Goal: Task Accomplishment & Management: Complete application form

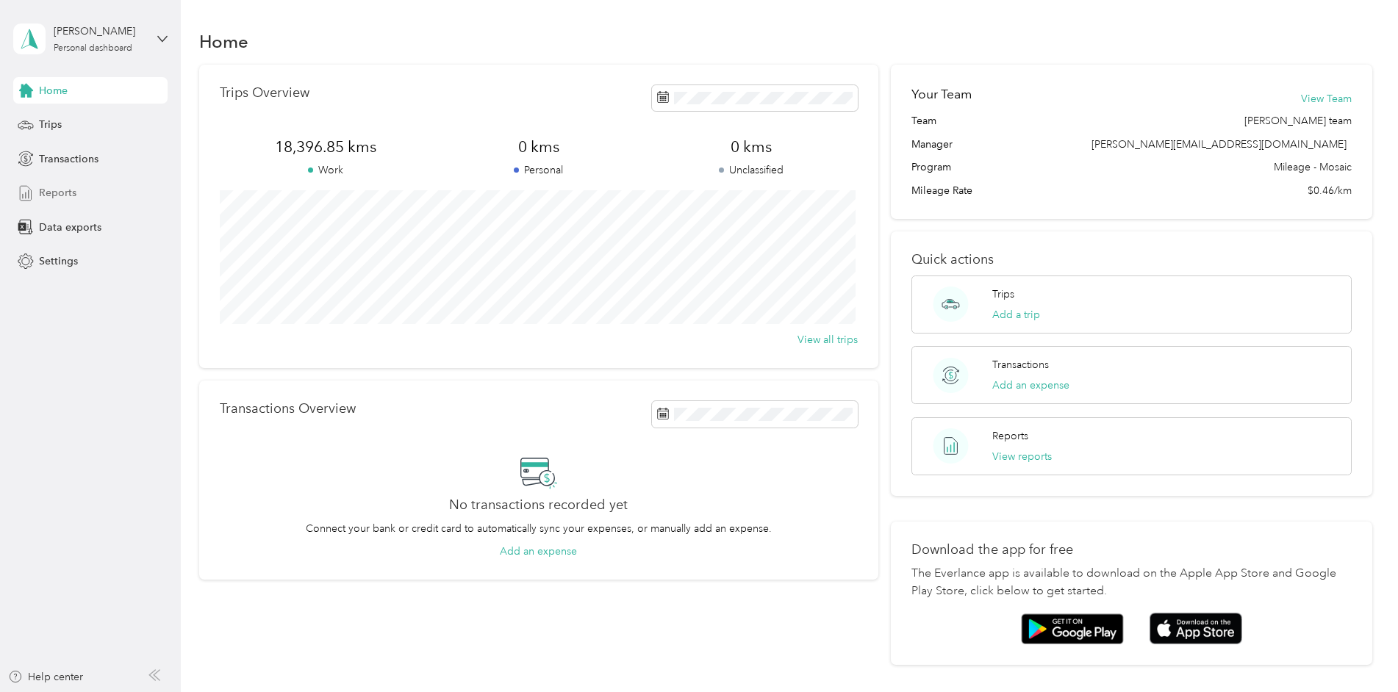
click at [54, 190] on span "Reports" at bounding box center [57, 192] width 37 height 15
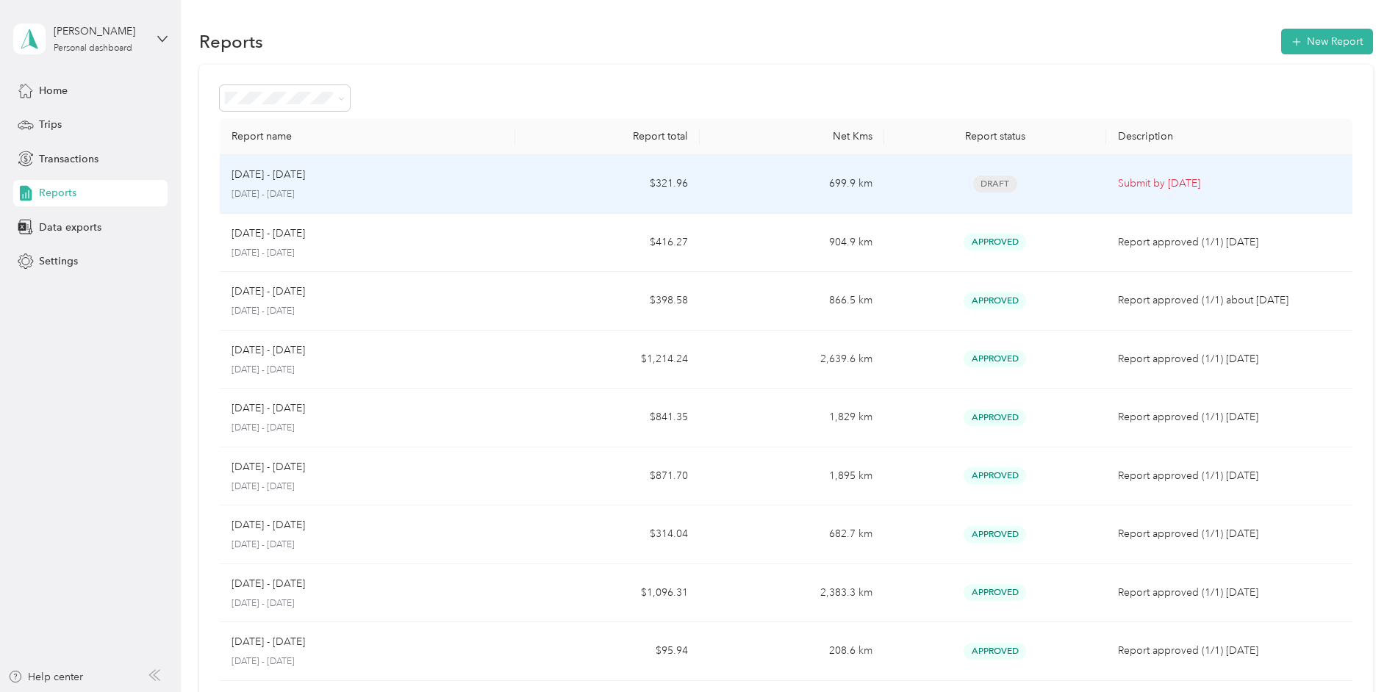
click at [852, 184] on td "699.9 km" at bounding box center [791, 184] width 184 height 59
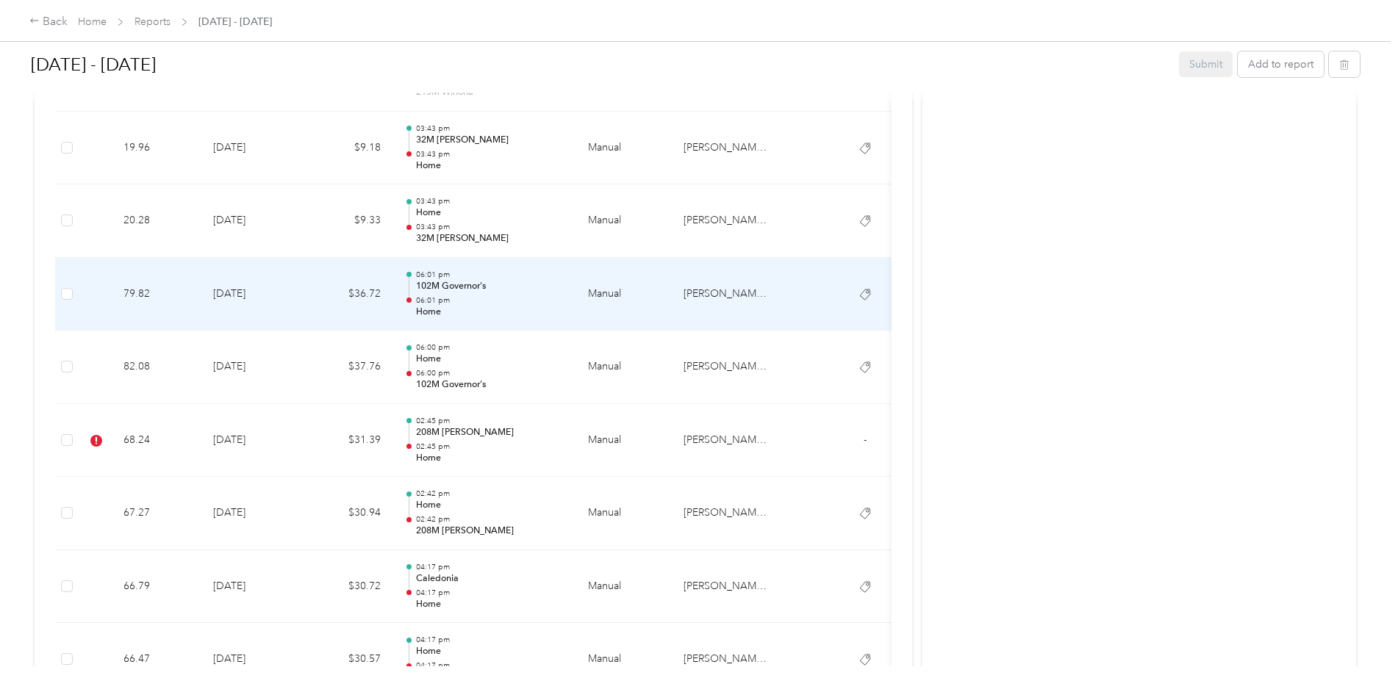
scroll to position [661, 0]
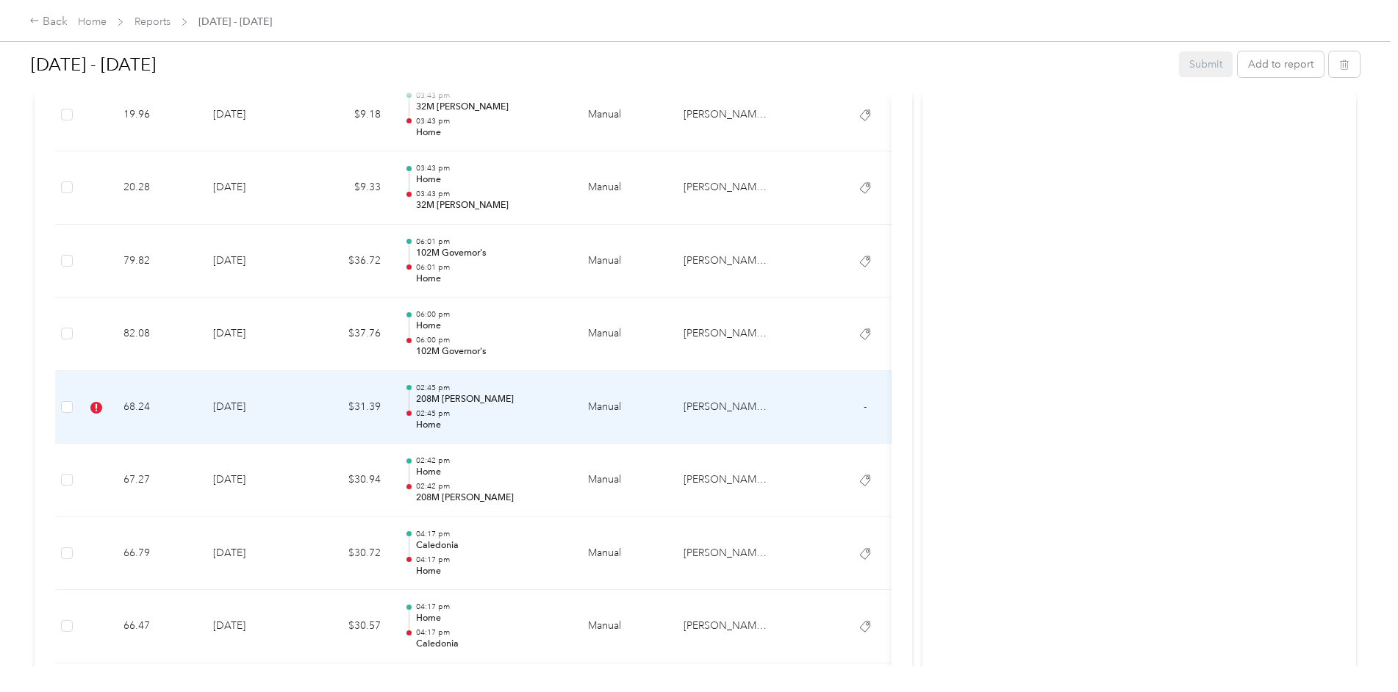
click at [459, 399] on p "208M [PERSON_NAME]" at bounding box center [490, 399] width 148 height 13
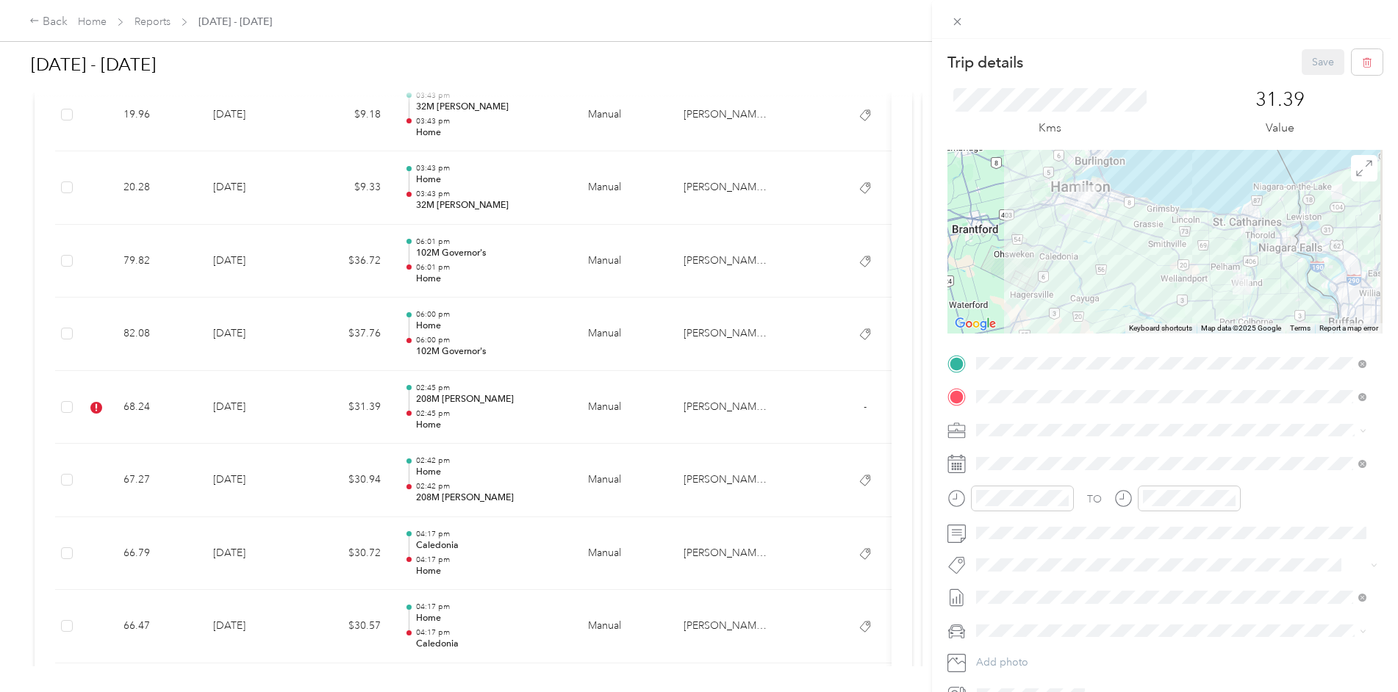
click at [992, 470] on span "Metro On" at bounding box center [1010, 473] width 39 height 13
click at [1310, 55] on button "Save" at bounding box center [1322, 62] width 43 height 26
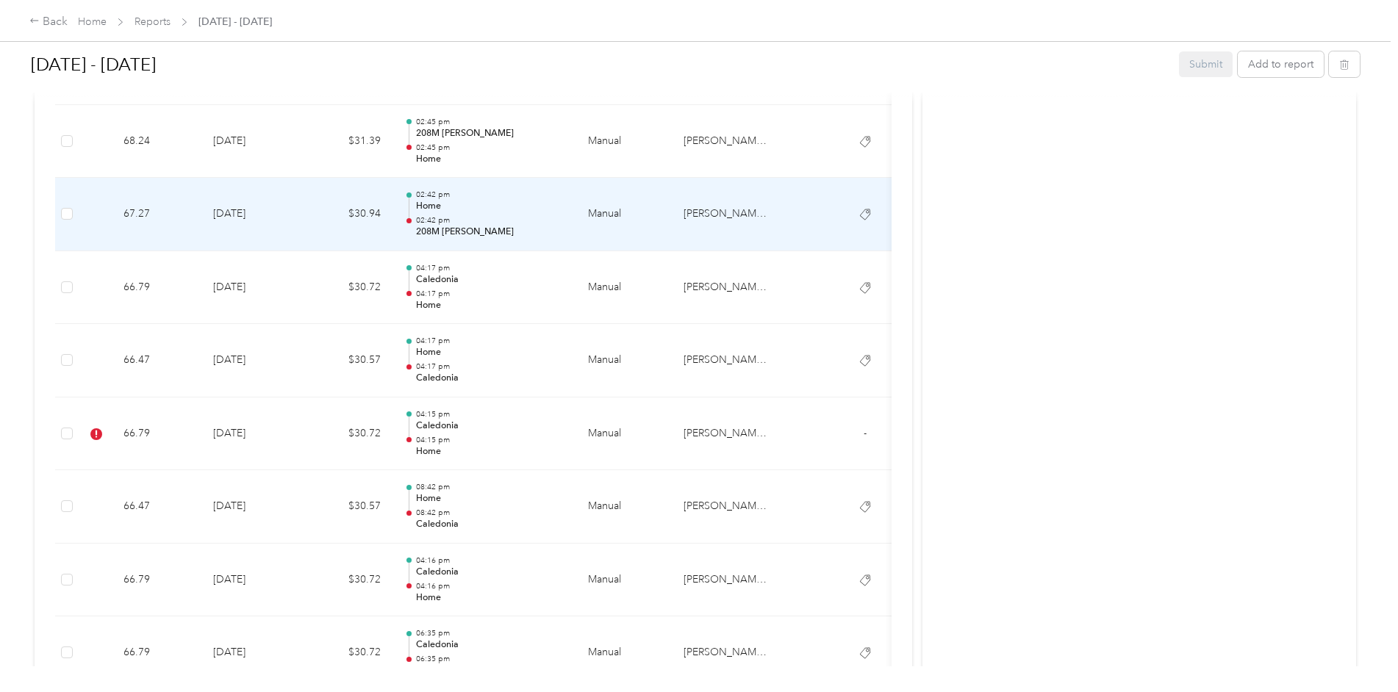
scroll to position [955, 0]
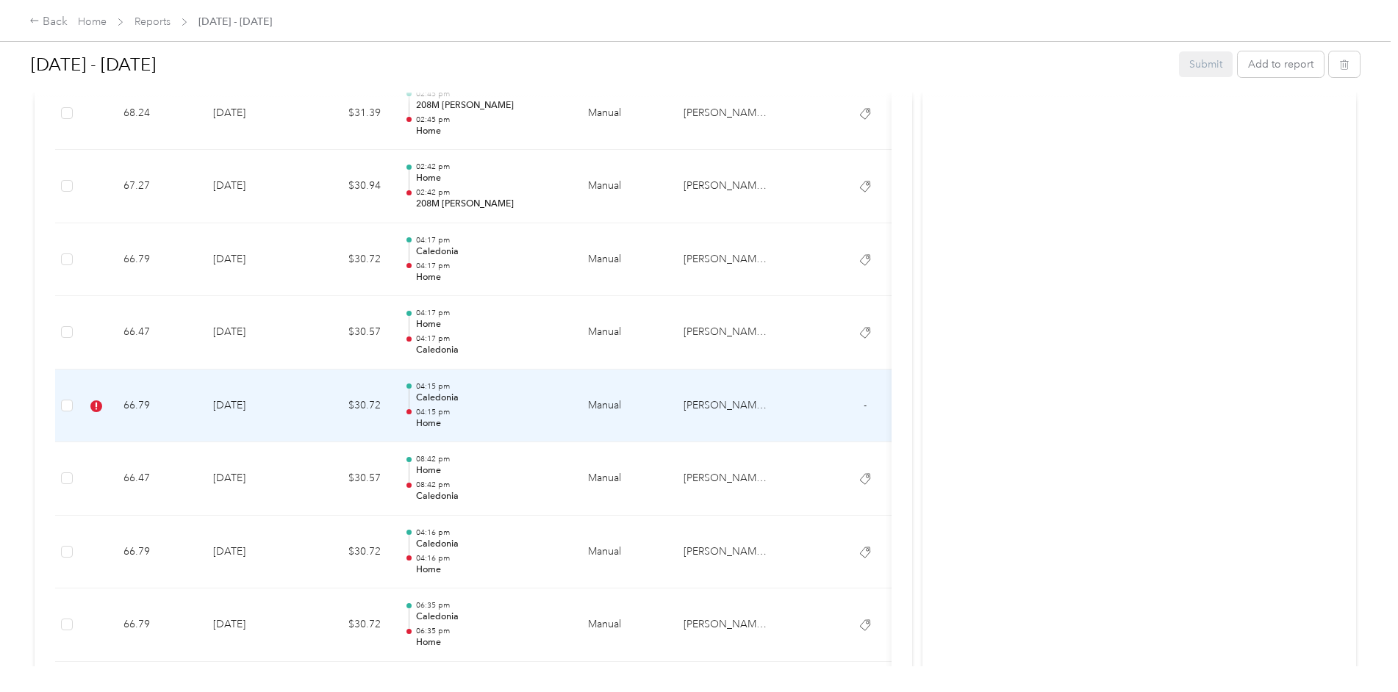
click at [317, 413] on td "$30.72" at bounding box center [348, 406] width 88 height 73
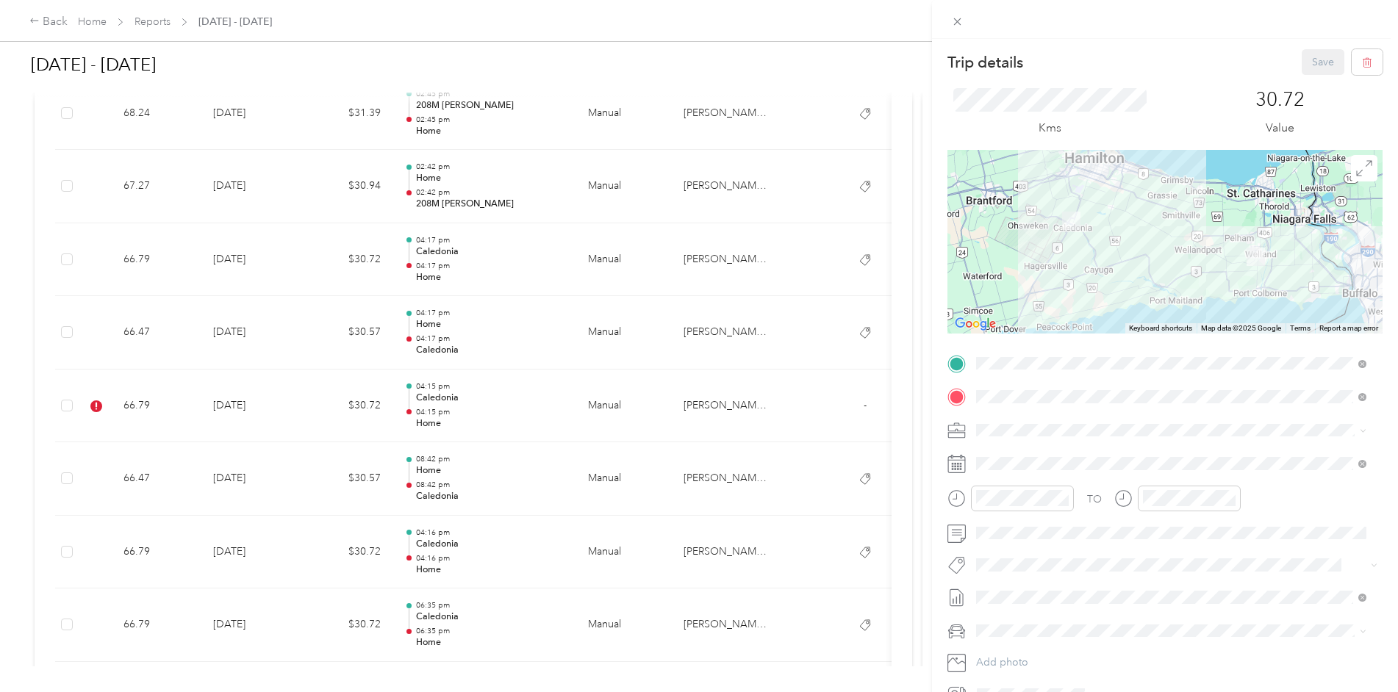
click at [1002, 472] on span "Metro On" at bounding box center [1010, 466] width 39 height 13
click at [1308, 62] on button "Save" at bounding box center [1322, 62] width 43 height 26
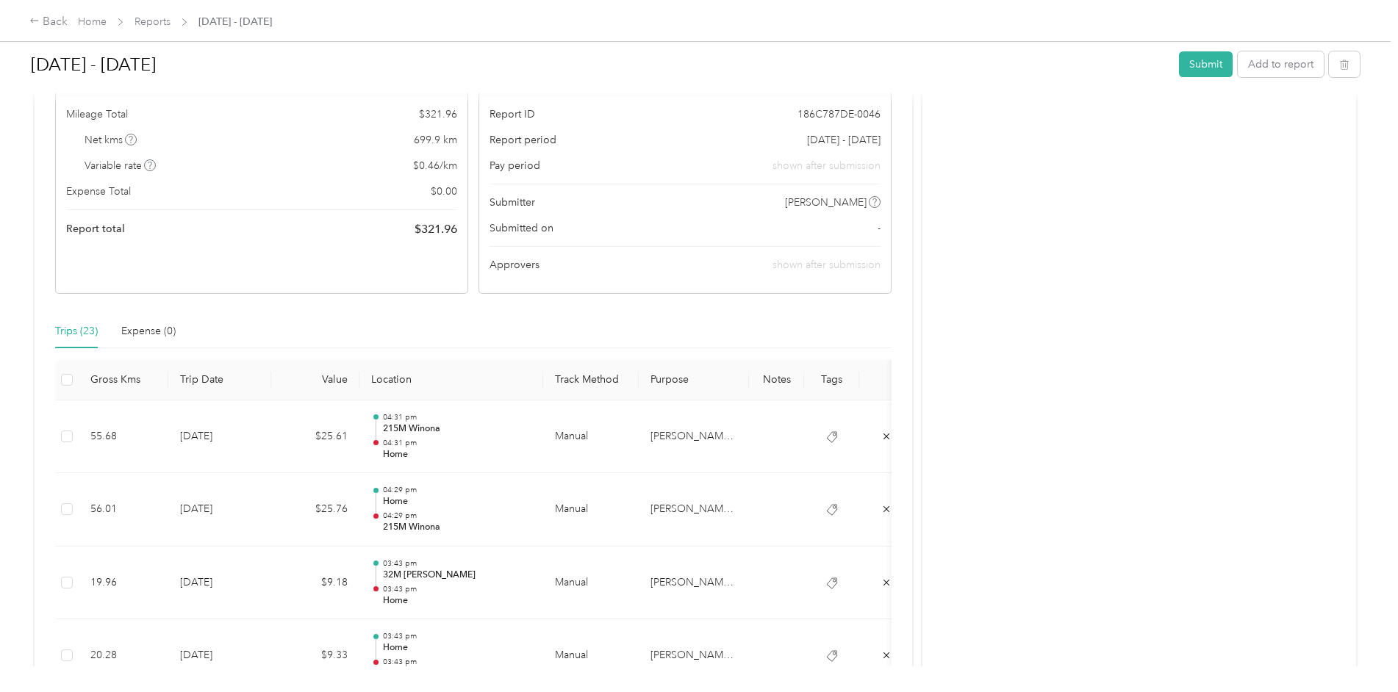
scroll to position [0, 0]
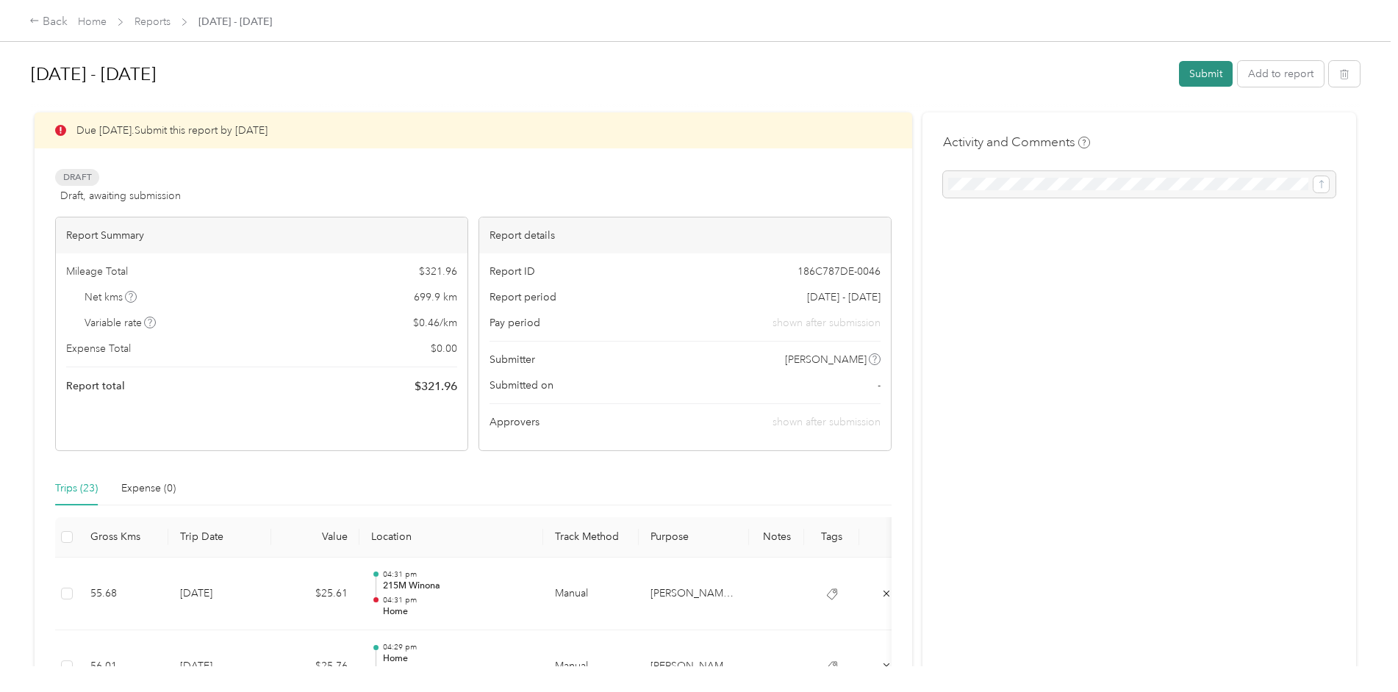
click at [1193, 70] on button "Submit" at bounding box center [1206, 74] width 54 height 26
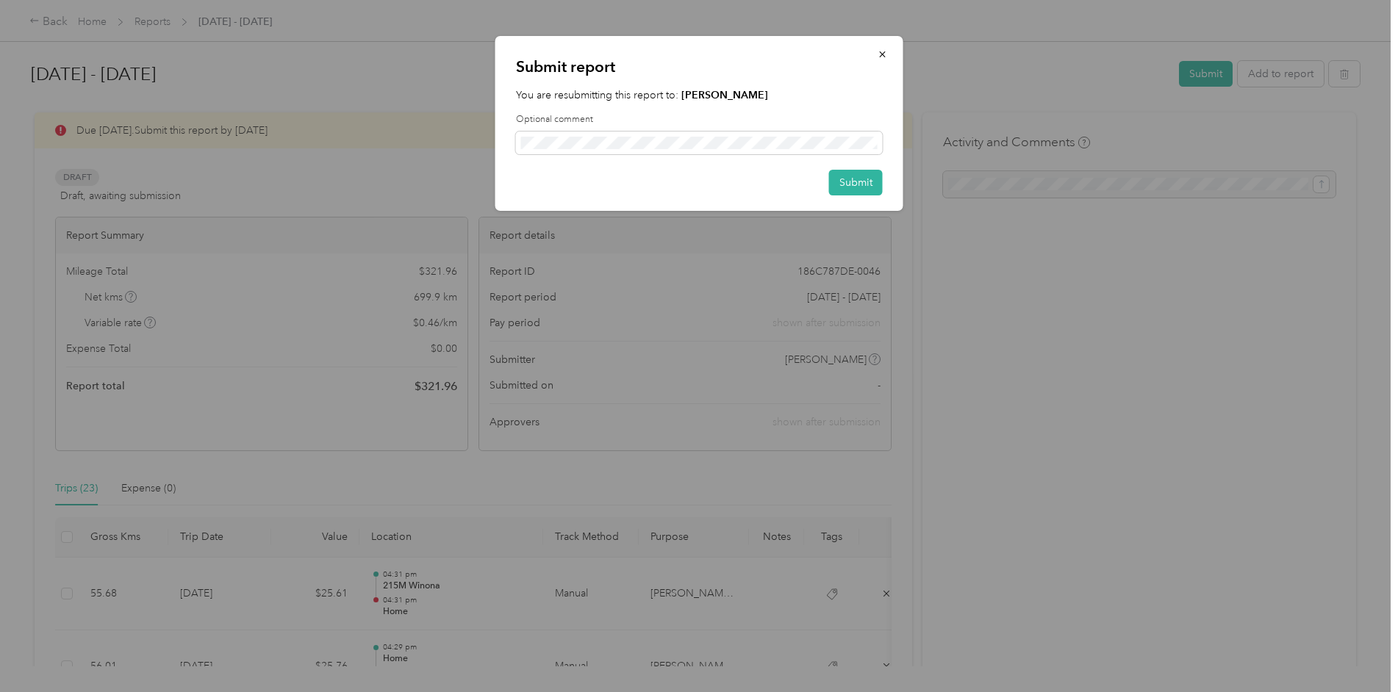
drag, startPoint x: 852, startPoint y: 185, endPoint x: 1035, endPoint y: 296, distance: 214.0
click at [1025, 691] on div "Submit report You are resubmitting this report to: [PERSON_NAME] Optional comme…" at bounding box center [695, 692] width 1390 height 0
click at [1042, 299] on div at bounding box center [699, 346] width 1398 height 692
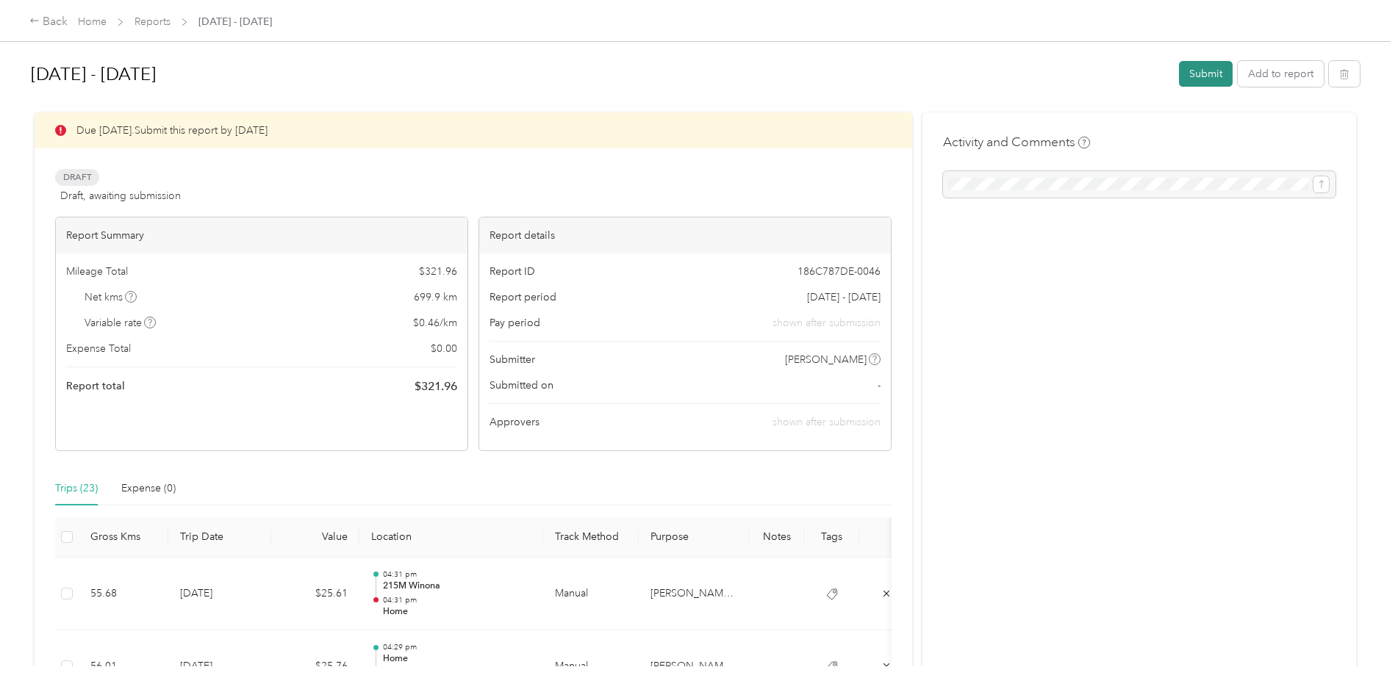
click at [1208, 79] on button "Submit" at bounding box center [1206, 74] width 54 height 26
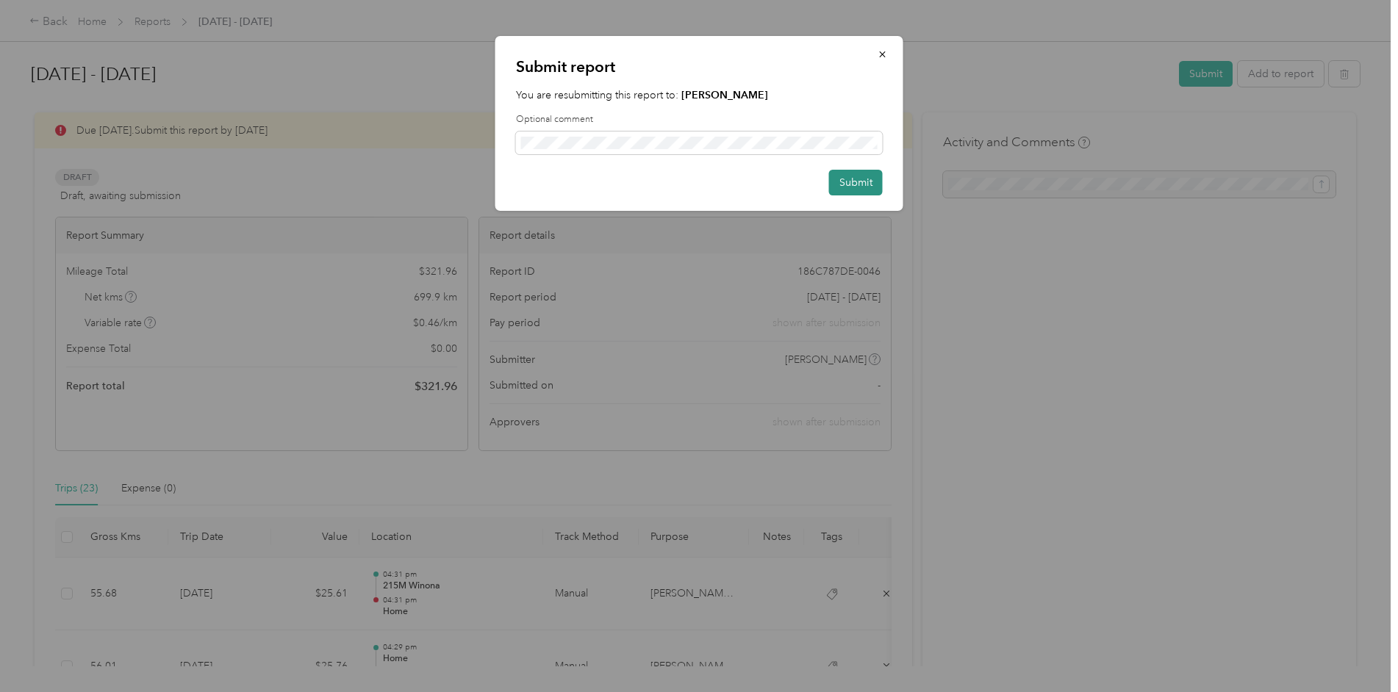
click at [852, 183] on button "Submit" at bounding box center [856, 183] width 54 height 26
